Goal: Information Seeking & Learning: Learn about a topic

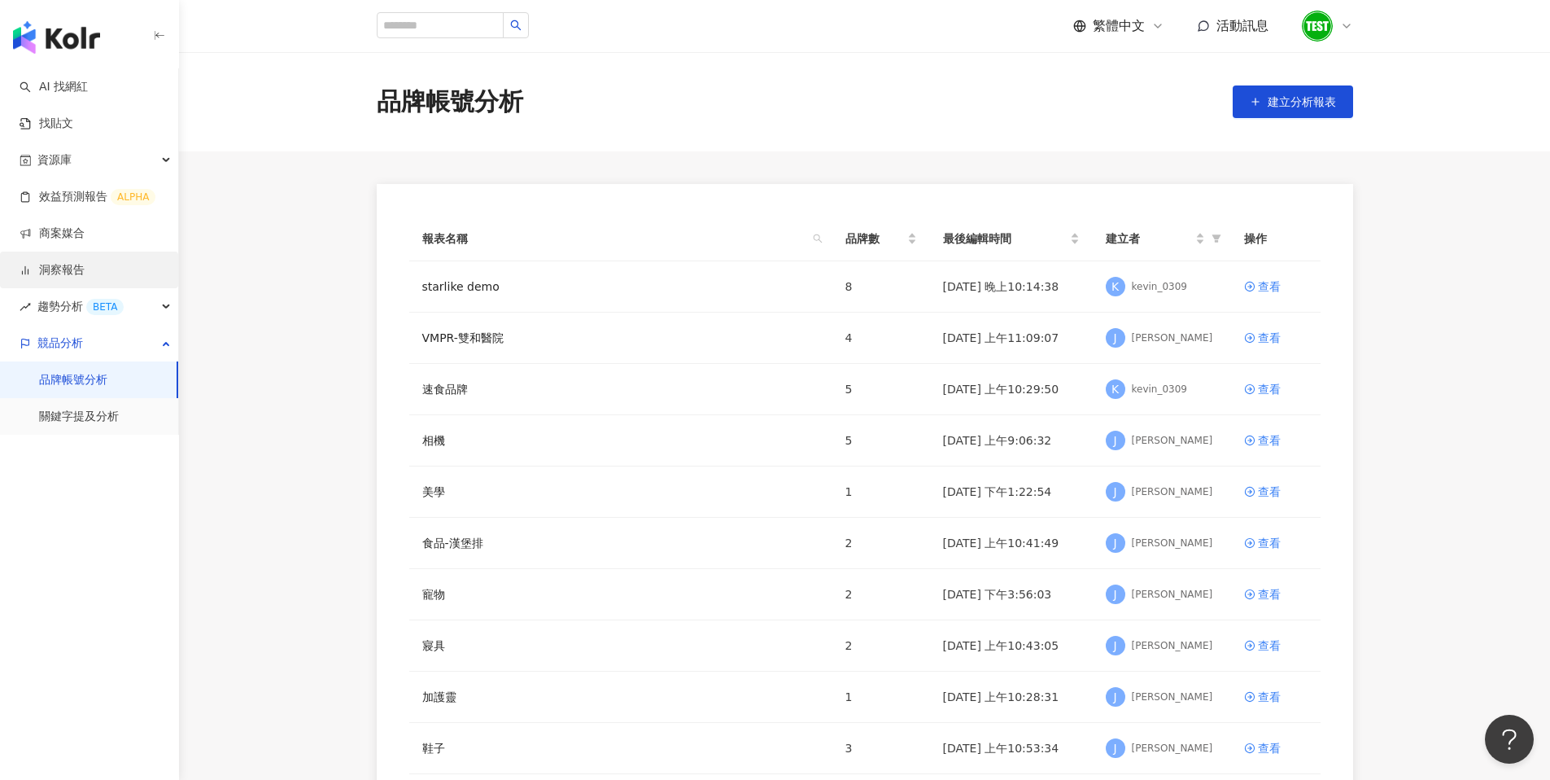
click at [79, 272] on link "洞察報告" at bounding box center [52, 270] width 65 height 16
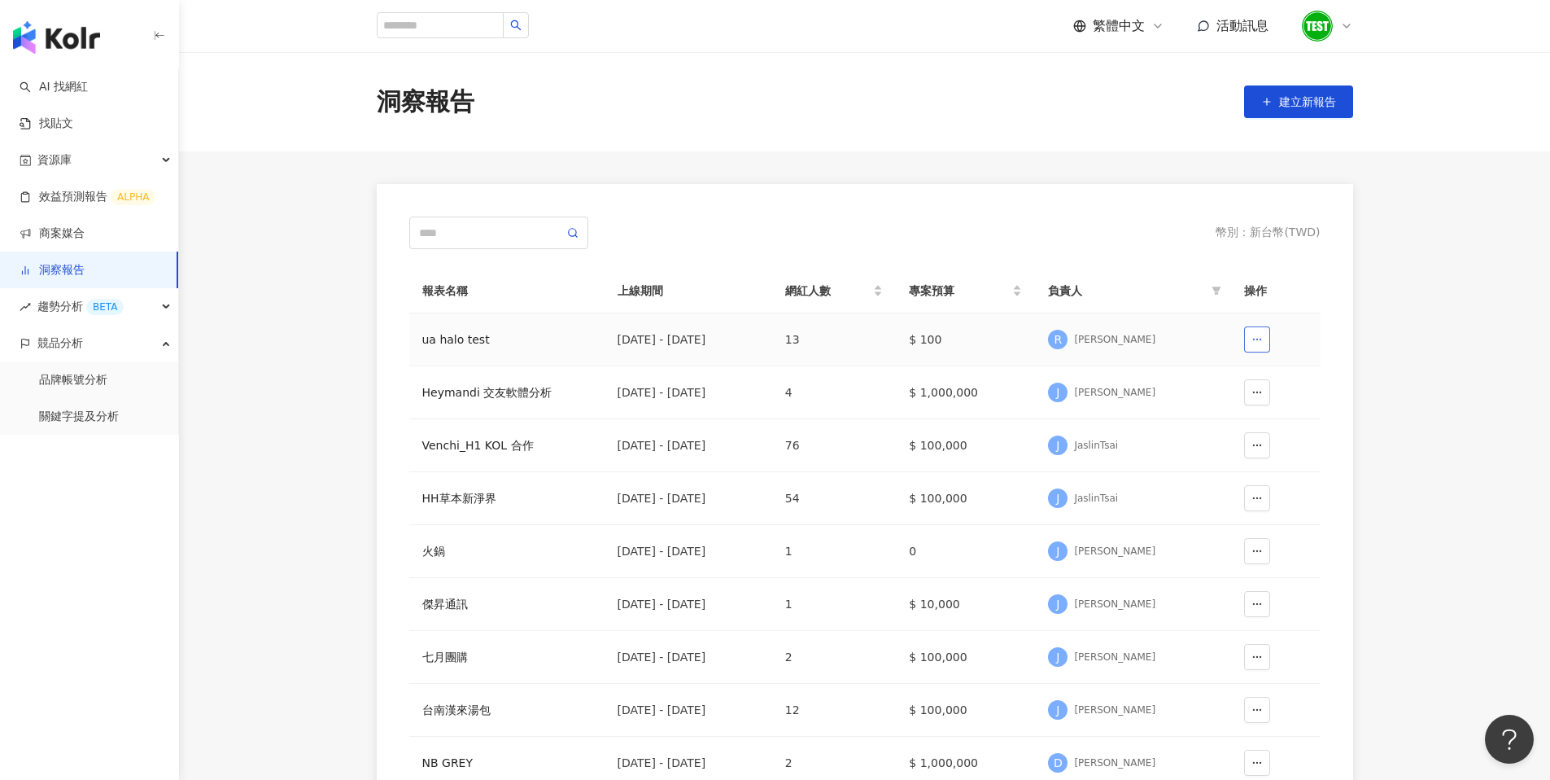
click at [1262, 341] on icon "button" at bounding box center [1257, 339] width 11 height 11
click at [635, 345] on div "[DATE] - [DATE]" at bounding box center [689, 339] width 142 height 18
click at [632, 336] on div "[DATE] - [DATE]" at bounding box center [689, 339] width 142 height 18
click at [458, 341] on div "ua halo test" at bounding box center [506, 339] width 169 height 18
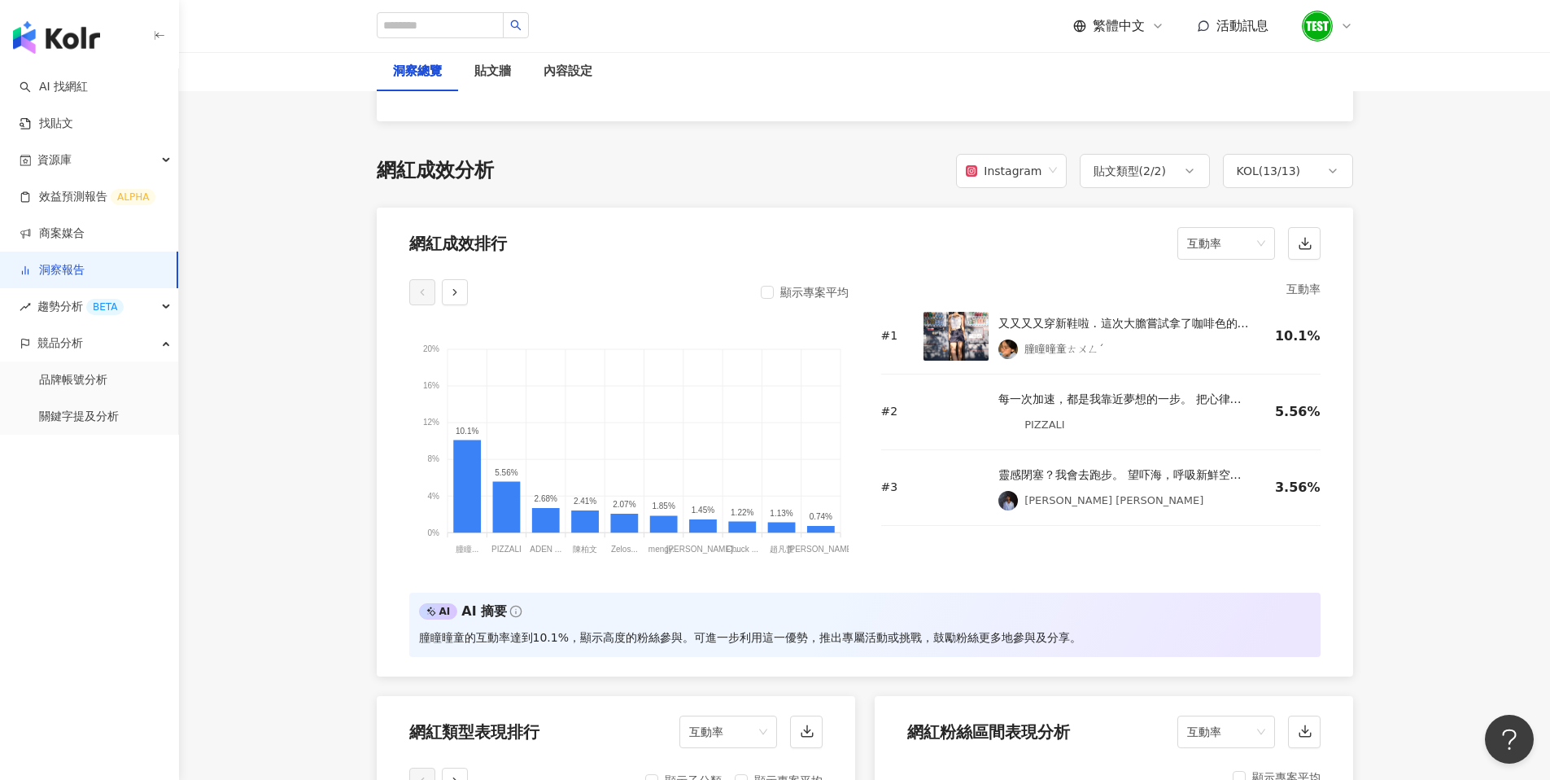
scroll to position [1237, 0]
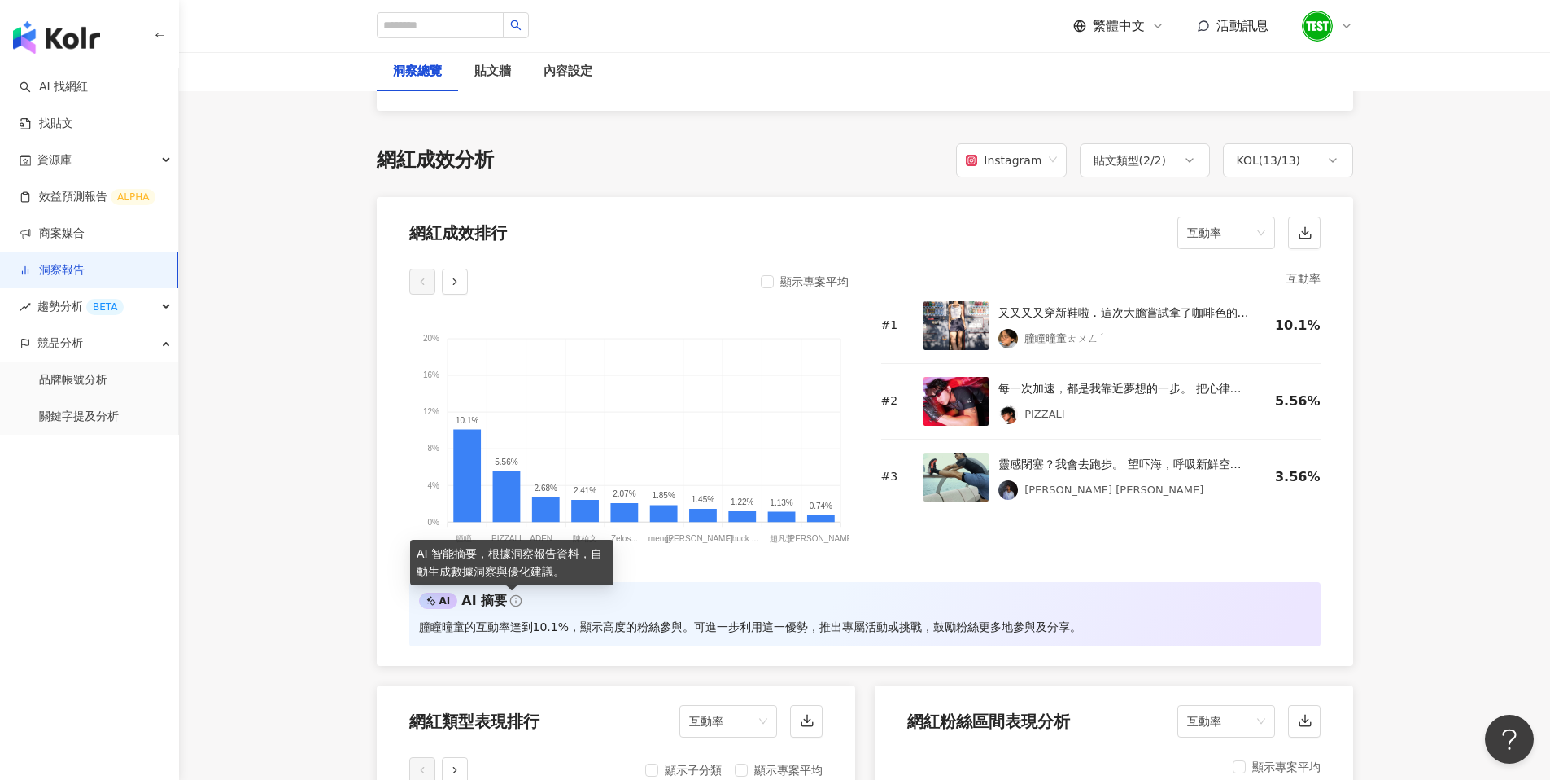
click at [509, 601] on icon at bounding box center [515, 600] width 13 height 13
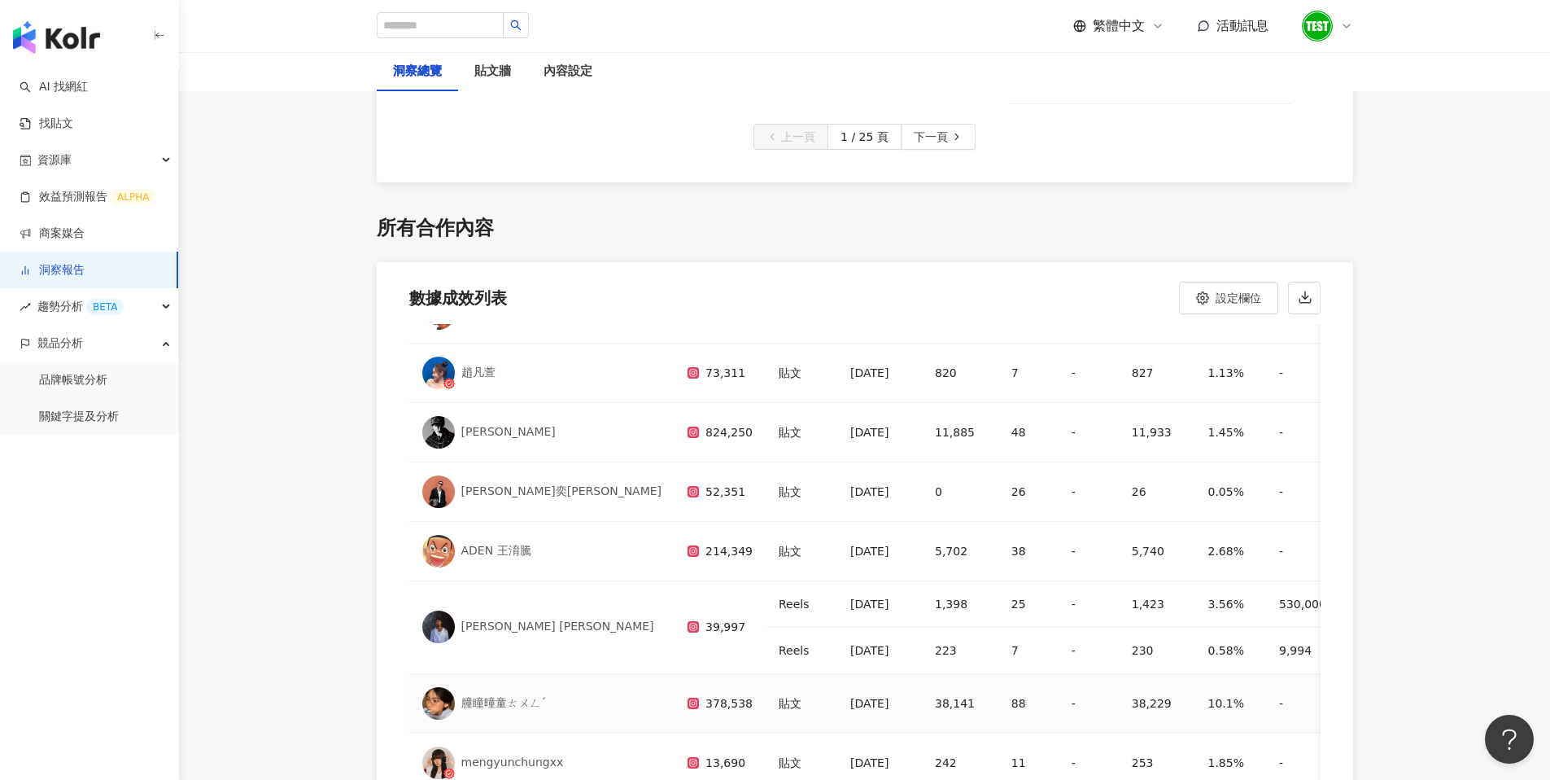
scroll to position [0, 0]
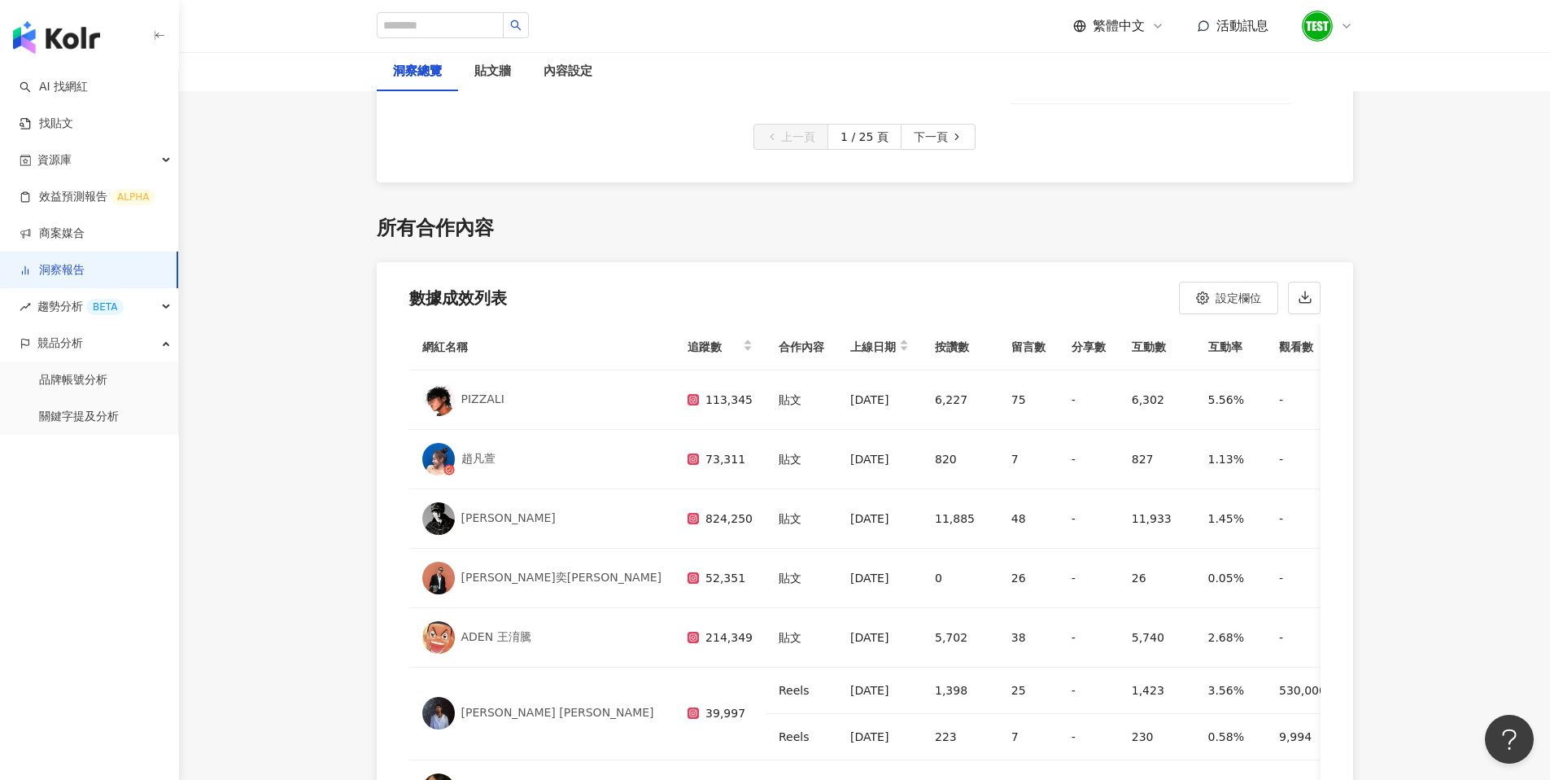
click at [74, 266] on link "洞察報告" at bounding box center [52, 270] width 65 height 16
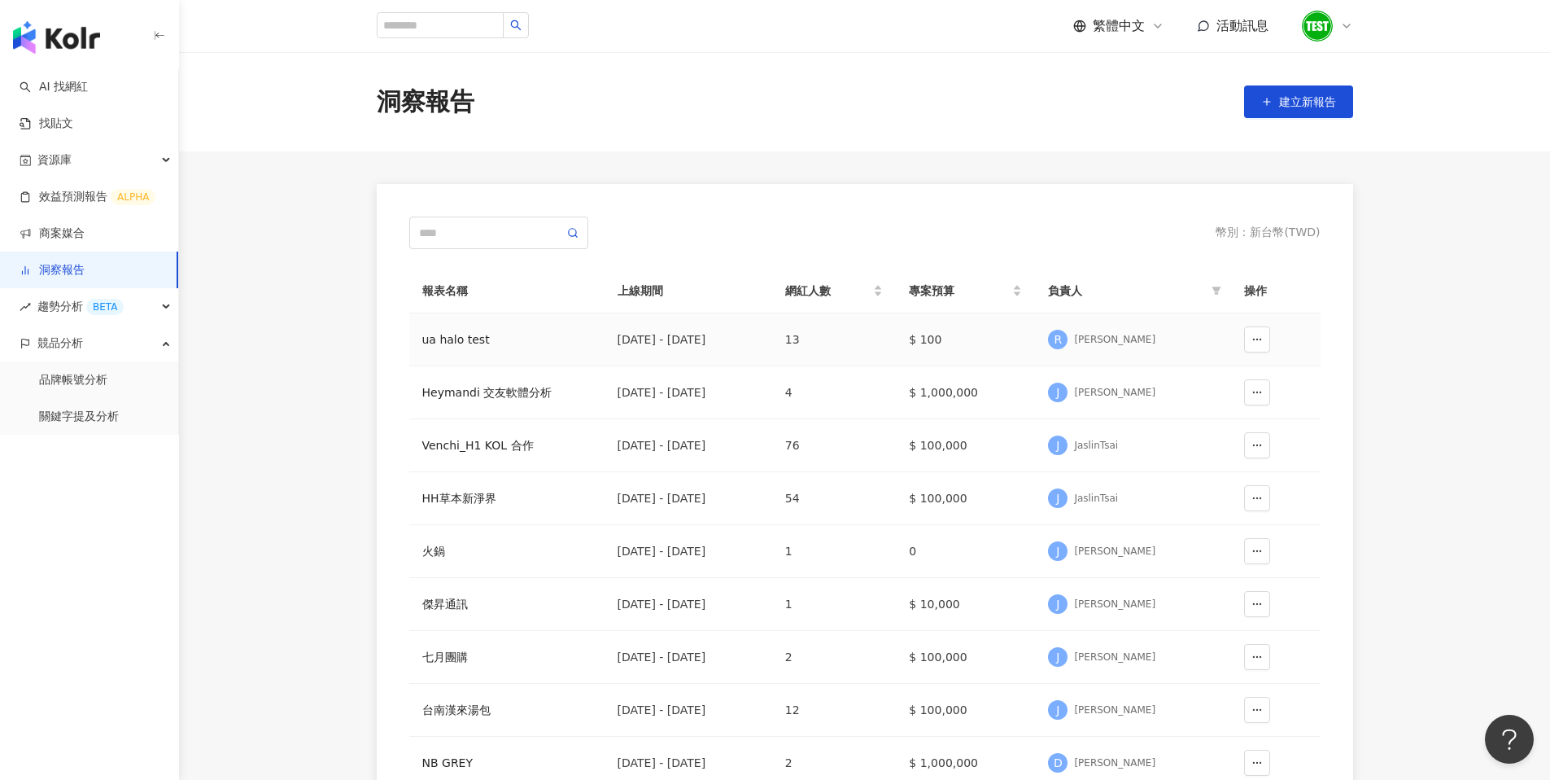
click at [446, 342] on div "ua halo test" at bounding box center [506, 339] width 169 height 18
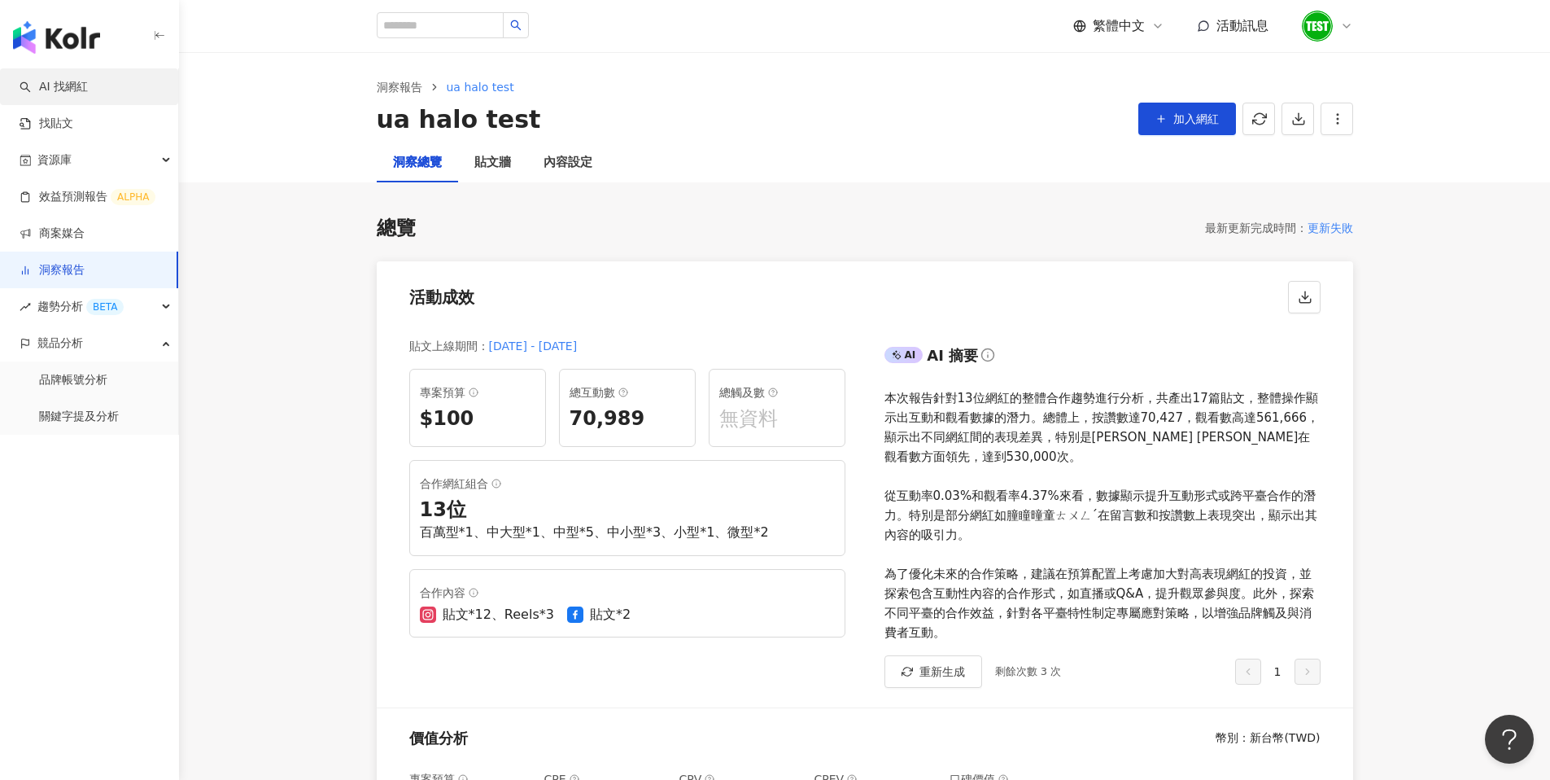
click at [72, 90] on link "AI 找網紅" at bounding box center [54, 87] width 68 height 16
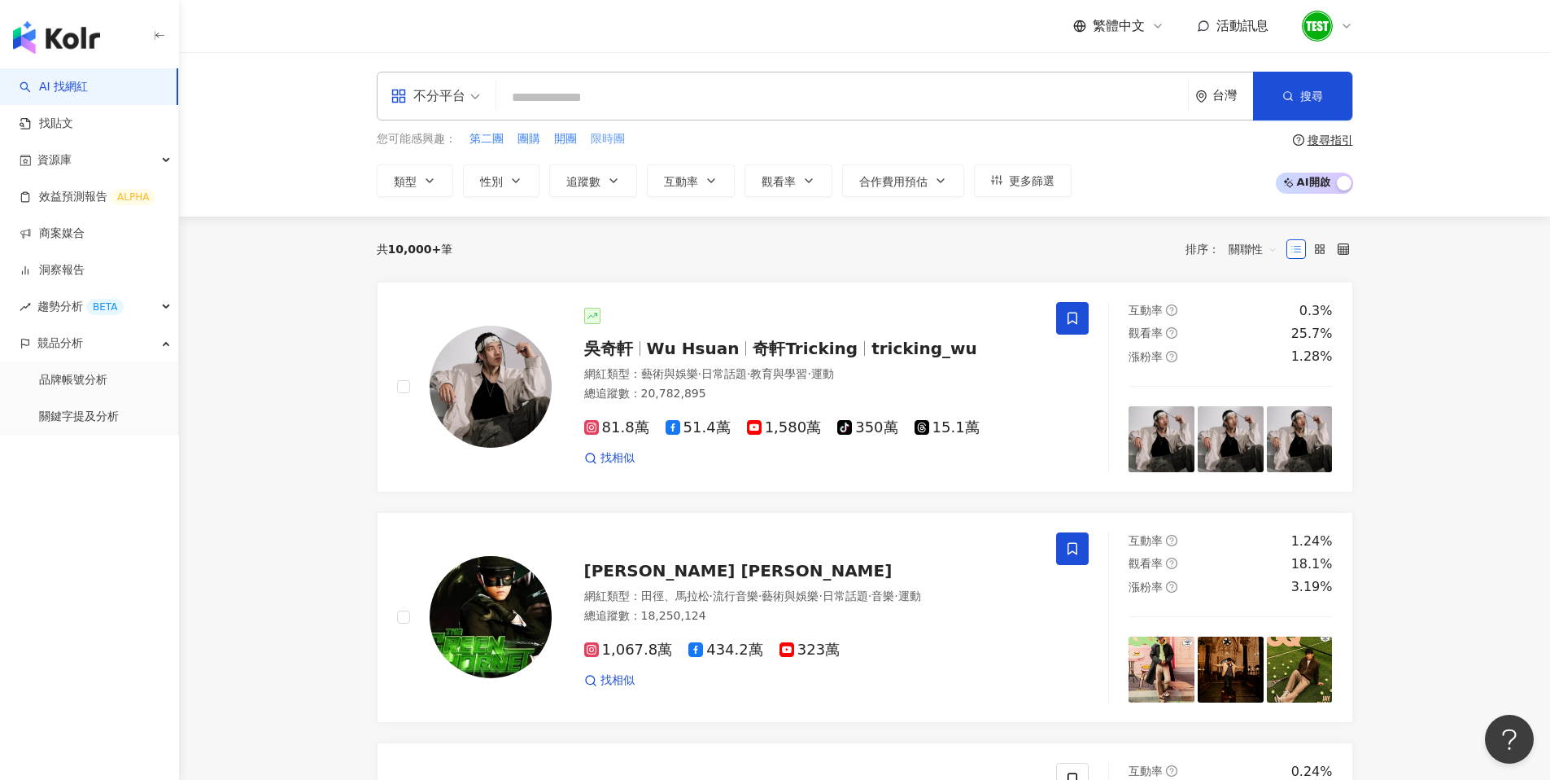
click at [605, 135] on span "限時團" at bounding box center [608, 139] width 34 height 16
type input "***"
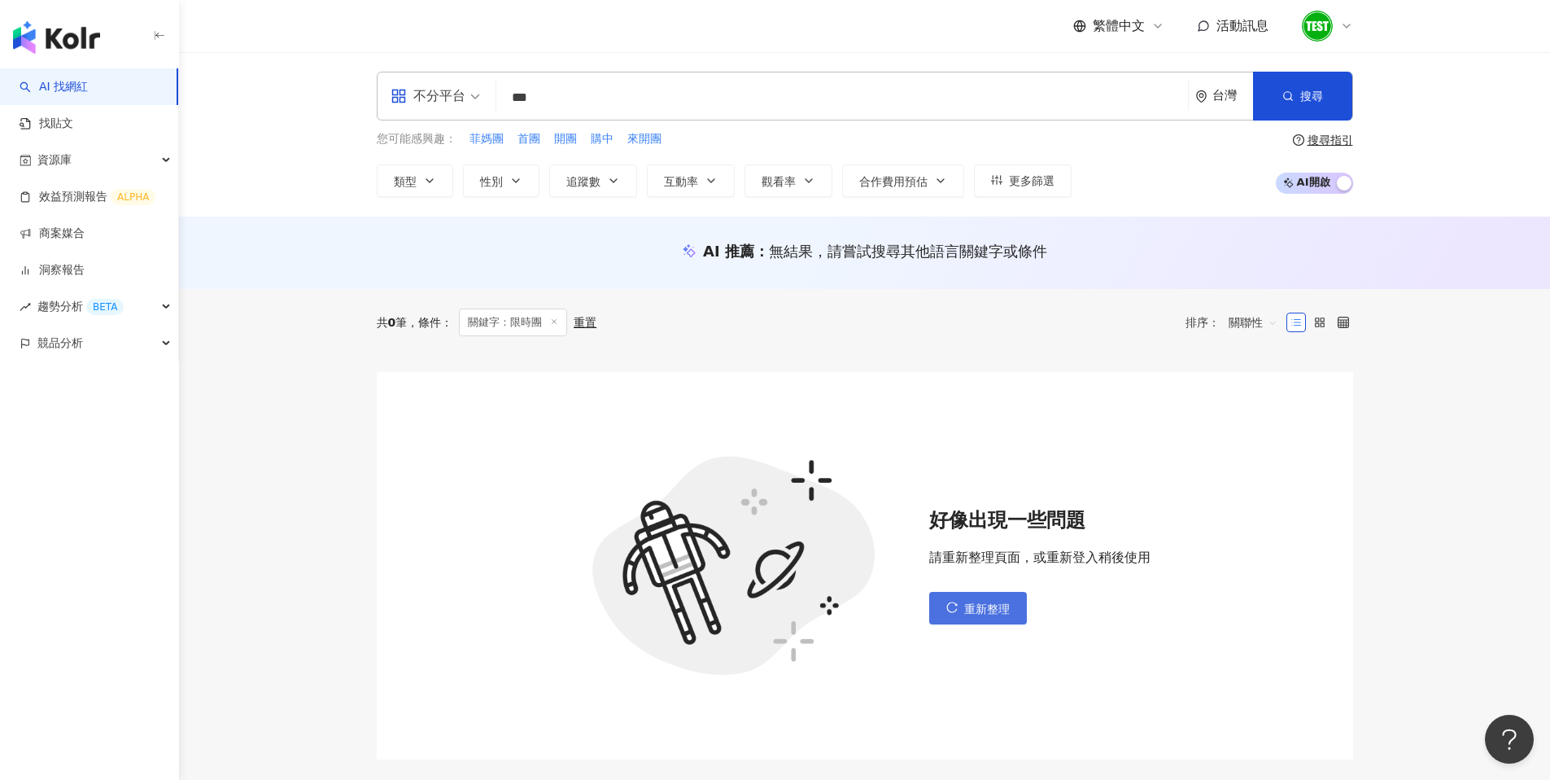
click at [962, 601] on button "重新整理" at bounding box center [978, 608] width 98 height 33
click at [557, 321] on icon at bounding box center [554, 321] width 8 height 8
